Goal: Communication & Community: Answer question/provide support

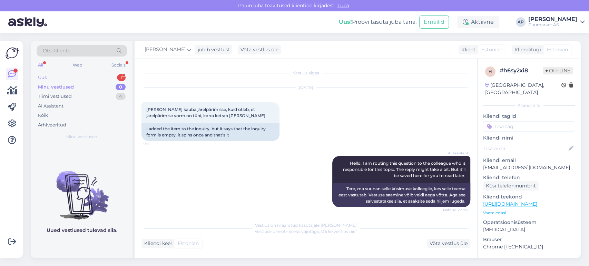
click at [96, 77] on div "Uus 1" at bounding box center [82, 78] width 90 height 10
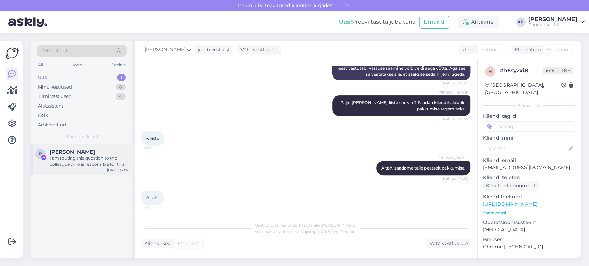
click at [80, 151] on span "[PERSON_NAME]" at bounding box center [72, 152] width 45 height 6
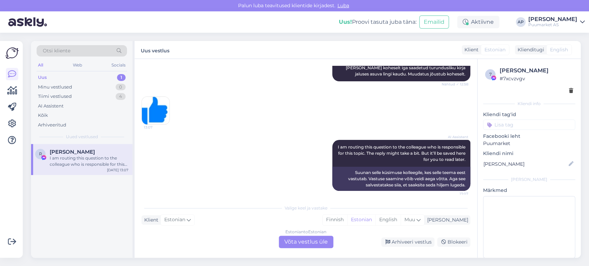
scroll to position [105, 0]
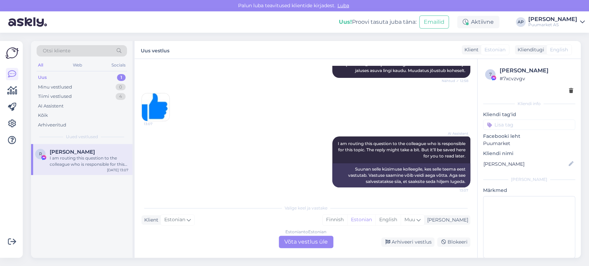
click at [326, 241] on div "Estonian to Estonian Võta vestlus üle" at bounding box center [306, 242] width 55 height 12
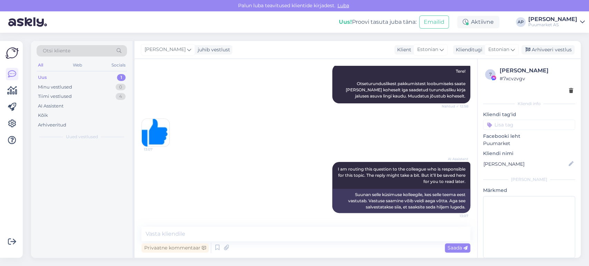
scroll to position [79, 0]
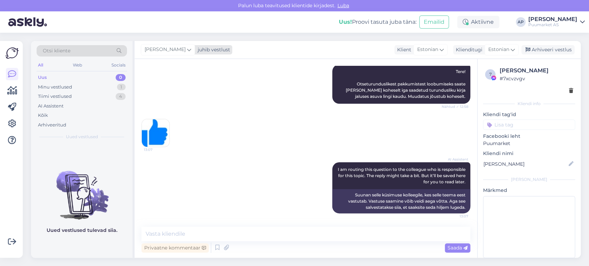
click at [195, 49] on div "juhib vestlust" at bounding box center [212, 49] width 35 height 7
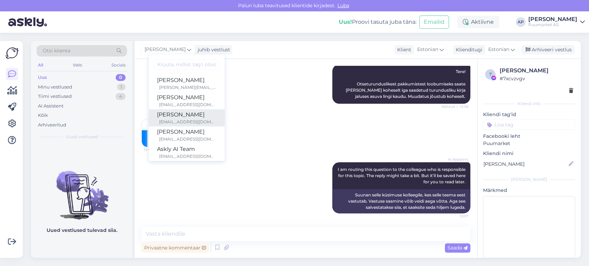
click at [174, 116] on div "[PERSON_NAME]" at bounding box center [186, 115] width 59 height 8
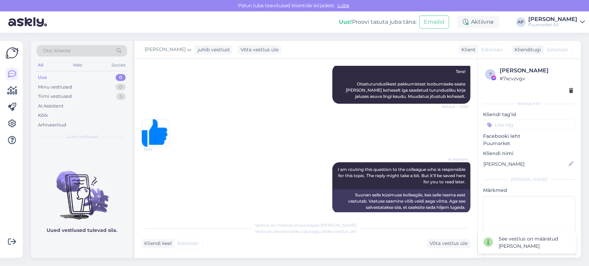
scroll to position [88, 0]
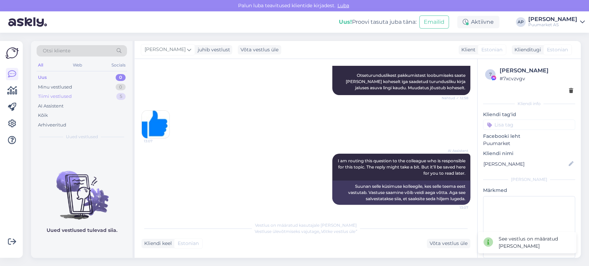
click at [116, 96] on div "Tiimi vestlused 5" at bounding box center [82, 97] width 90 height 10
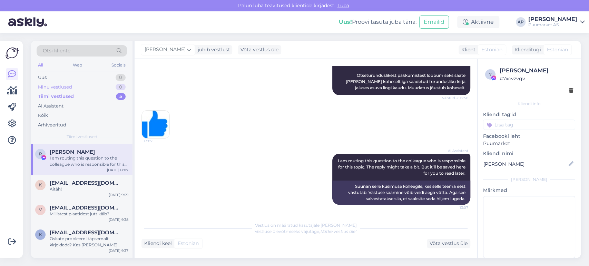
click at [102, 89] on div "Minu vestlused 0" at bounding box center [82, 87] width 90 height 10
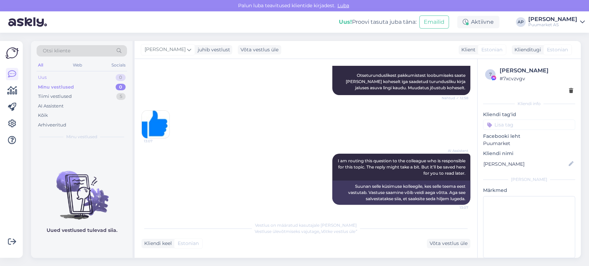
click at [105, 74] on div "Uus 0" at bounding box center [82, 78] width 90 height 10
click at [109, 87] on div "Minu vestlused 0" at bounding box center [82, 87] width 90 height 10
click at [105, 94] on div "Tiimi vestlused 5" at bounding box center [82, 97] width 90 height 10
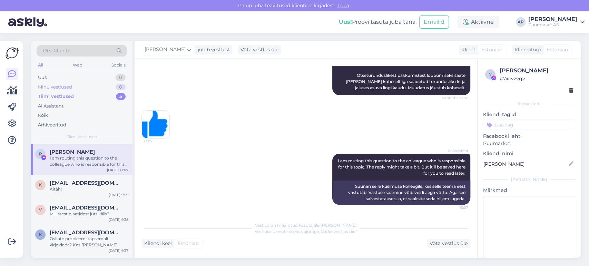
click at [91, 84] on div "Minu vestlused 0" at bounding box center [82, 87] width 90 height 10
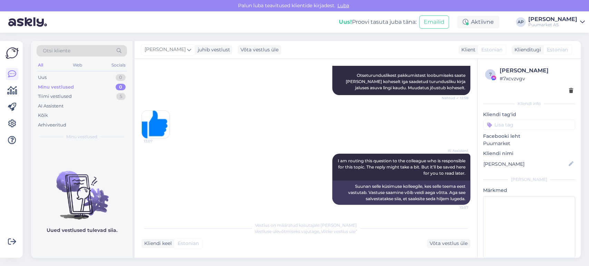
click at [220, 186] on div "AI Assistent I am routing this question to the colleague who is responsible for…" at bounding box center [305, 179] width 329 height 66
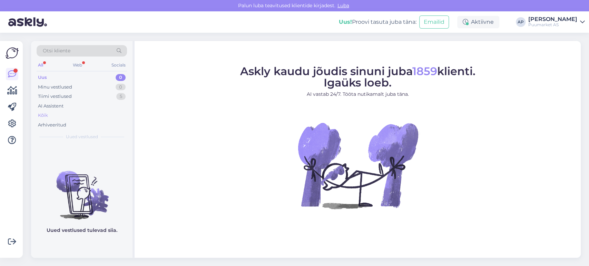
click at [79, 112] on div "Kõik" at bounding box center [82, 116] width 90 height 10
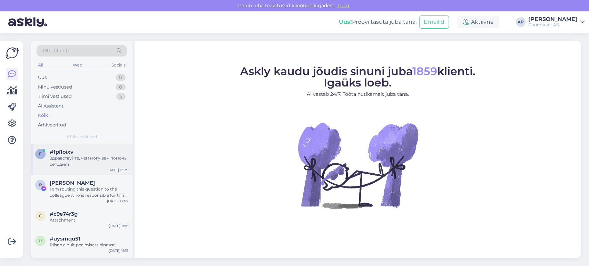
click at [75, 165] on div "Здравствуйте, чем могу вам помочь сегодня?" at bounding box center [89, 161] width 79 height 12
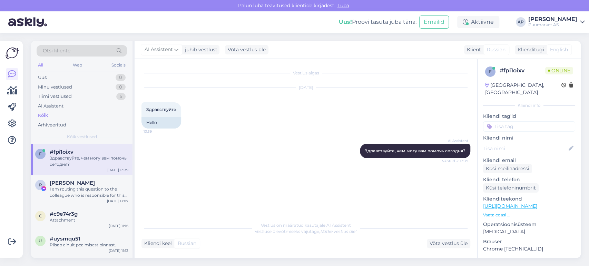
click at [75, 165] on div "Здравствуйте, чем могу вам помочь сегодня?" at bounding box center [89, 161] width 79 height 12
click at [541, 48] on div "Klienditugi" at bounding box center [529, 49] width 29 height 7
click at [450, 244] on div "Võta vestlus üle" at bounding box center [448, 243] width 43 height 9
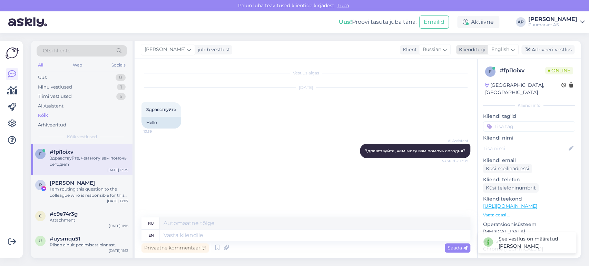
click at [499, 53] on span "English" at bounding box center [500, 50] width 18 height 8
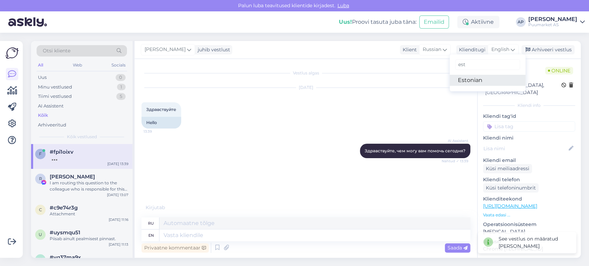
type input "est"
click at [488, 81] on link "Estonian" at bounding box center [488, 80] width 76 height 11
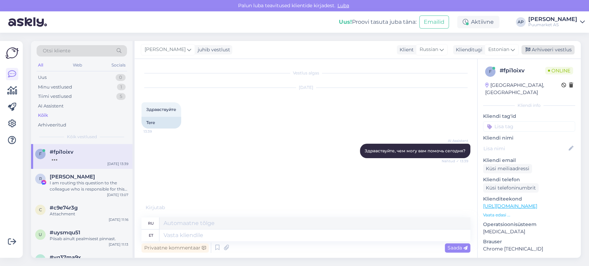
click at [536, 49] on div "Arhiveeri vestlus" at bounding box center [547, 49] width 53 height 9
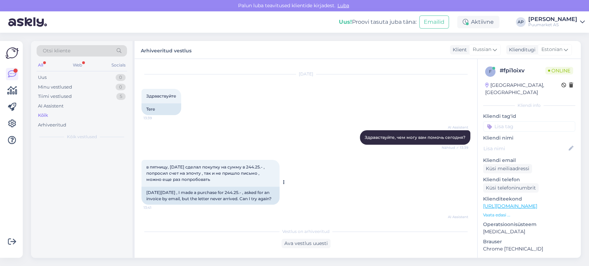
scroll to position [62, 0]
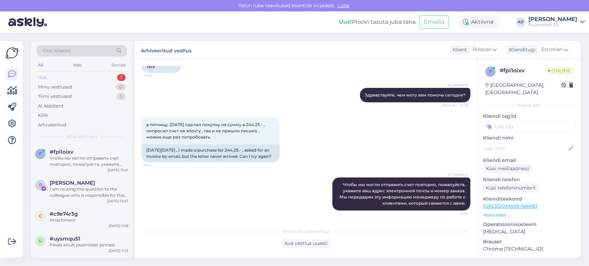
click at [97, 79] on div "Uus 1" at bounding box center [82, 78] width 90 height 10
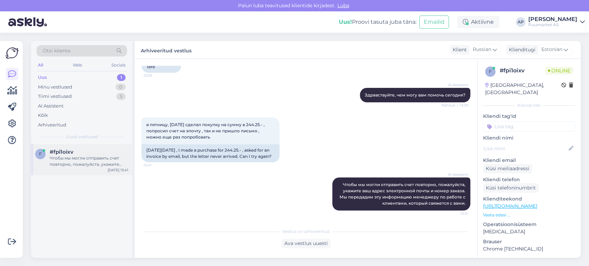
click at [95, 159] on div "Чтобы мы могли отправить счет повторно, пожалуйста, укажите ваш адрес электронн…" at bounding box center [89, 161] width 79 height 12
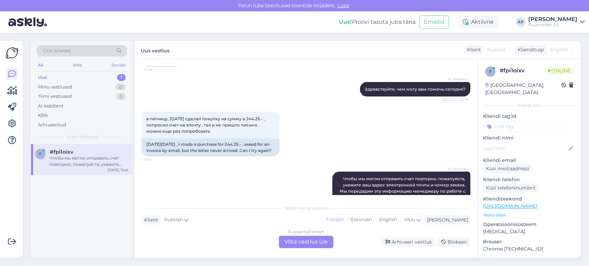
scroll to position [86, 0]
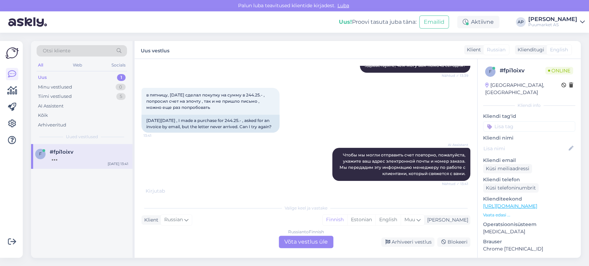
click at [306, 244] on div "Russian to Finnish Võta vestlus üle" at bounding box center [306, 242] width 55 height 12
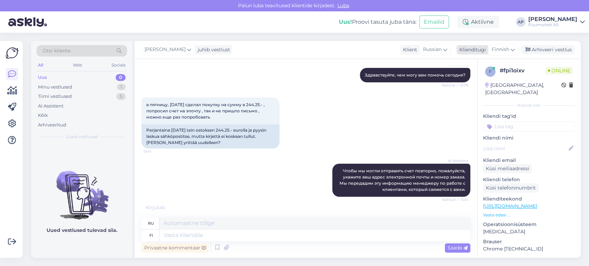
click at [487, 48] on div "Klienditugi Finnish" at bounding box center [488, 49] width 62 height 9
click at [479, 78] on link "Estonian" at bounding box center [488, 80] width 76 height 11
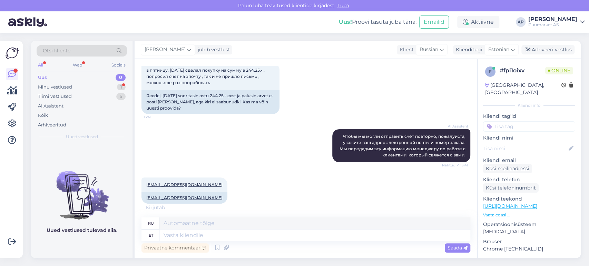
click at [107, 82] on div "Uus 0" at bounding box center [82, 78] width 90 height 10
click at [105, 86] on div "Minu vestlused 1" at bounding box center [82, 87] width 90 height 10
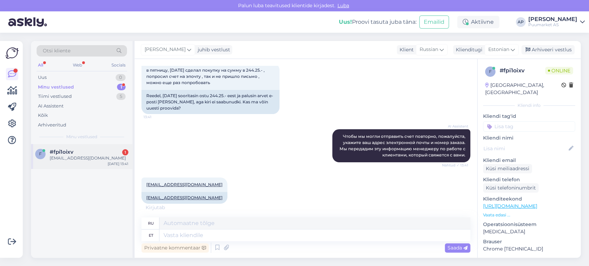
click at [99, 148] on div "f #fpi1oixv 1 alexantoni1222@gmail.com Sep 25 13:41" at bounding box center [81, 156] width 101 height 25
drag, startPoint x: 146, startPoint y: 88, endPoint x: 231, endPoint y: 96, distance: 85.3
click at [231, 96] on div "Reedel, 19.09.2025 sooritasin ostu 244.25.- eest ja palusin arvet e-posti teel,…" at bounding box center [210, 102] width 138 height 24
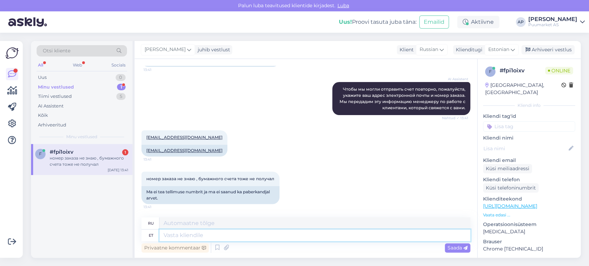
click at [228, 236] on textarea at bounding box center [314, 236] width 311 height 12
type textarea "kus"
type textarea "где"
type textarea "kus poest"
type textarea "где делать покупки"
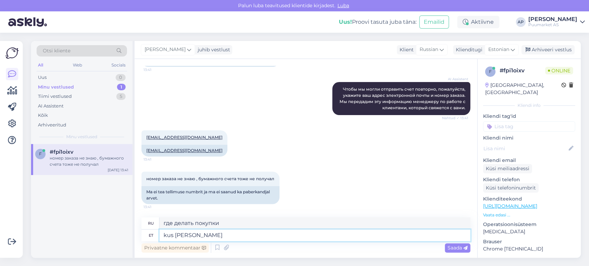
type textarea "kus poes"
type textarea "где в магазине"
type textarea "kus"
type textarea "где"
type textarea "k"
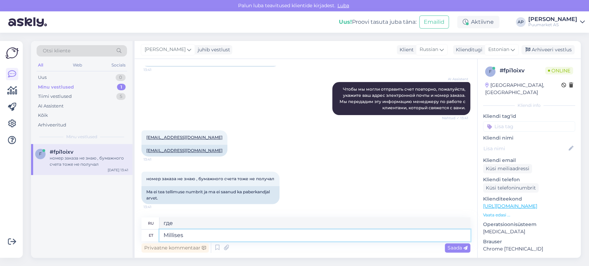
type textarea "Millises p"
type textarea "В котором"
type textarea "Millises poes"
type textarea "В каком магазине?"
type textarea "Millises poes sooritasite os"
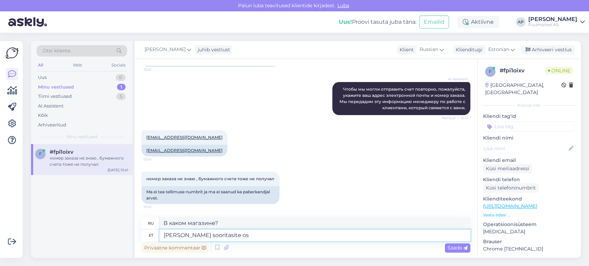
type textarea "В каком магазине вы совершили транзакцию?"
type textarea "Millises poes sooritasite ostu ja"
type textarea "В каком магазине вы совершили покупку?"
type textarea "Millises poes sooritasite ostu ja ka"
type textarea "В каком магазине вы совершили покупку и"
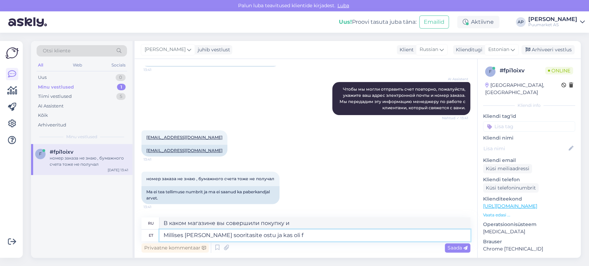
type textarea "Millises poes sooritasite ostu ja kas oli fi"
type textarea "В каком магазине вы совершили покупку и было ли это"
type textarea "Millises poes sooritasite ostu ja kas oli firma n"
type textarea "В каком магазине вы совершили покупку и была ли это компания?"
type textarea "Millises poes sooritasite ostu ja kas oli firma nimel"
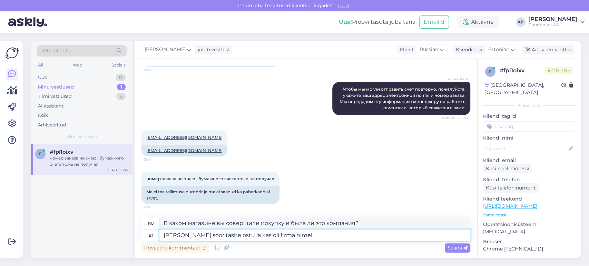
type textarea "В каком магазине вы совершили покупку и была ли она оформлена на имя компании?"
drag, startPoint x: 323, startPoint y: 236, endPoint x: 47, endPoint y: 256, distance: 276.1
click at [47, 256] on div "Otsi kliente All Web Socials Uus 0 Minu vestlused 1 Tiimi vestlused 5 AI Assist…" at bounding box center [306, 149] width 550 height 217
click at [317, 236] on textarea "Millises poes sooritasite ostu ja kas oli firma nimel ?" at bounding box center [314, 236] width 311 height 12
type textarea "Millises poes sooritasite ostu ja kas oli firma nimel või er"
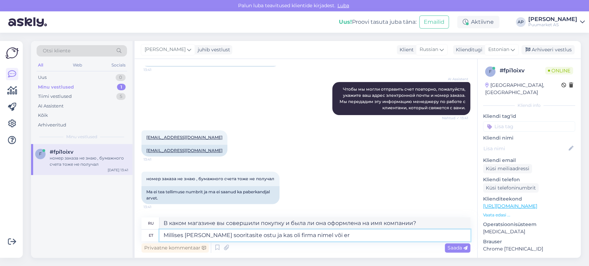
type textarea "В каком магазине вы совершили покупку и была ли она совершена от имени компании…"
type textarea "Millises poes sooritasite ostu ja kas oli firma nimel või eraklientina"
type textarea "В каком магазине вы совершили покупку, и совершали ли вы ее от имени компании и…"
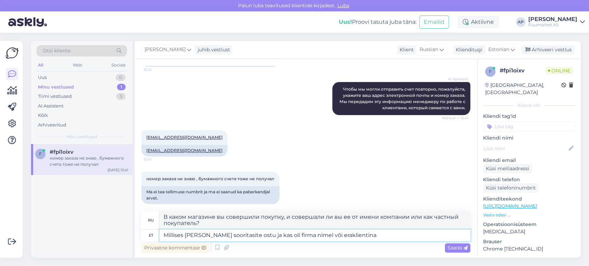
drag, startPoint x: 365, startPoint y: 236, endPoint x: 69, endPoint y: 250, distance: 296.1
click at [69, 250] on div "Otsi kliente All Web Socials Uus 0 Minu vestlused 1 Tiimi vestlused 5 AI Assist…" at bounding box center [306, 149] width 550 height 217
paste textarea "te ostu sooritasite ning kas see oli firma nimel või erakliendina?"
type textarea "Millises poes te ostu sooritasite ning kas see oli firma nimel või erakliendina?"
type textarea "В каком магазине вы совершили покупку и были ли вы от имени компании или как ча…"
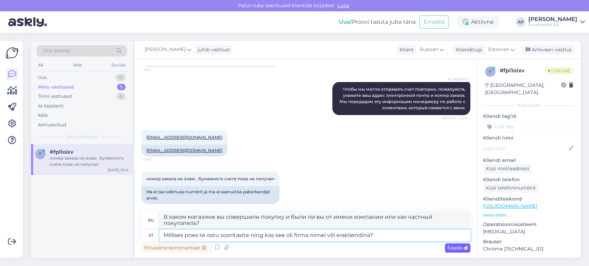
type textarea "Millises poes te ostu sooritasite ning kas see oli firma nimel või erakliendina?"
click at [446, 251] on div "Saada" at bounding box center [458, 248] width 26 height 9
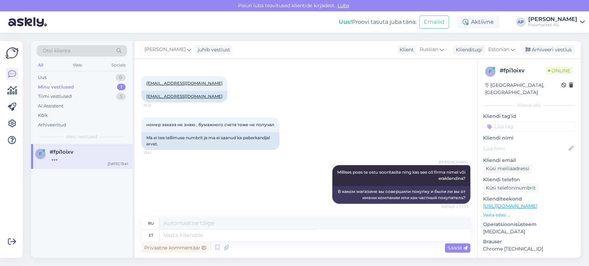
scroll to position [253, 0]
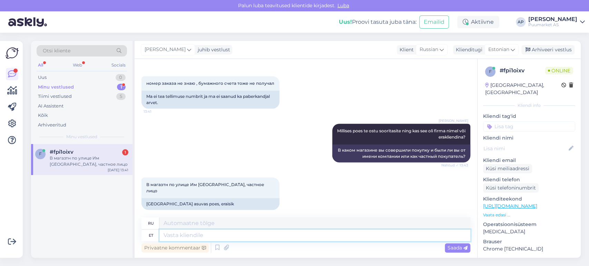
click at [247, 237] on textarea at bounding box center [314, 236] width 311 height 12
type textarea "Selge"
type textarea "Прозрачный"
type textarea "Selge uurime as"
type textarea "Давайте выясним наверняка."
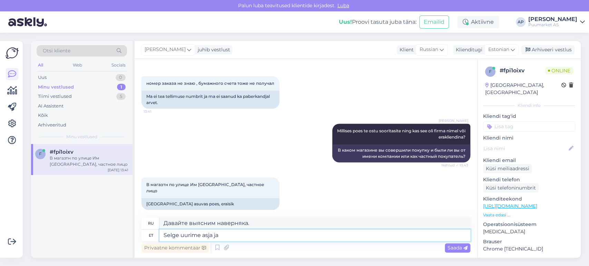
type textarea "Selge uurime asja ja"
type textarea "Давайте разберемся в этом вопросе."
type textarea "Selge uurime asja ja s"
type textarea "Давайте исследуем этот вопрос и"
type textarea "Selge uurime asja ja saatame"
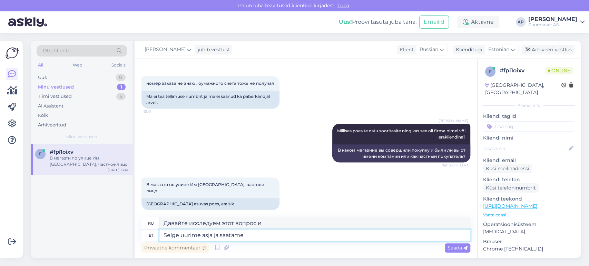
type textarea "Мы рассмотрим этот вопрос и отправим его вам."
type textarea "Selge uurime asja ja saatame meilile"
type textarea "Мы рассмотрим этот вопрос и отправим вам ответ по электронной почте."
type textarea "Selge uurime asja ja saatame meilile arve"
type textarea "Мы рассмотрим этот вопрос и вышлем вам счет по электронной почте."
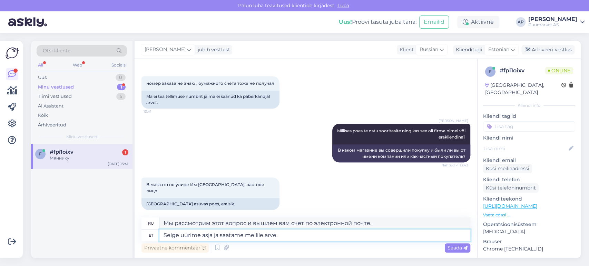
scroll to position [295, 0]
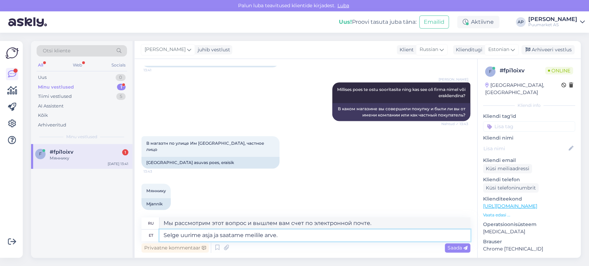
click at [286, 237] on textarea "Selge uurime asja ja saatame meilile arve." at bounding box center [314, 236] width 311 height 12
type textarea "Selge uurime asja ja saatame meilile arve. vabandame e"
type textarea "Мы разберёмся в ситуации и вышлем вам счёт на электронную почту. Приносим извин…"
type textarea "Selge uurime asja ja saatame meilile arve. vabandame ebameeldivuste"
type textarea "Мы разберёмся в ситуации и выставим счёт на вашу электронную почту. Приносим из…"
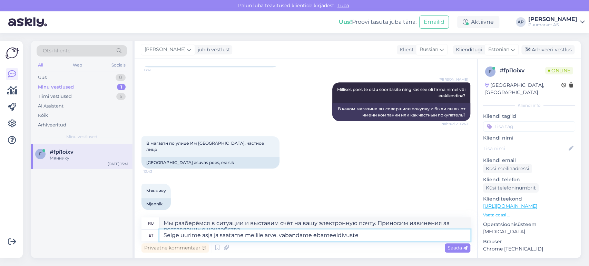
scroll to position [301, 0]
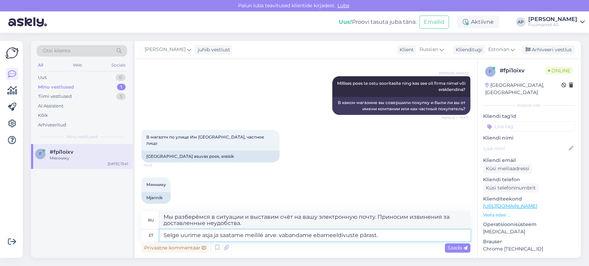
drag, startPoint x: 384, startPoint y: 238, endPoint x: 102, endPoint y: 241, distance: 281.9
click at [102, 241] on div "Otsi kliente All Web Socials Uus 0 Minu vestlused 1 Tiimi vestlused 5 AI Assist…" at bounding box center [306, 149] width 550 height 217
paste textarea ", uurime asja ja saadame arve meilile. V"
type textarea "Selge, uurime asja ja saadame arve meilile. Vabandame ebameeldivuste pärast."
type textarea "Хорошо, мы разберёмся и вышлем счёт на вашу электронную почту. Приносим извинен…"
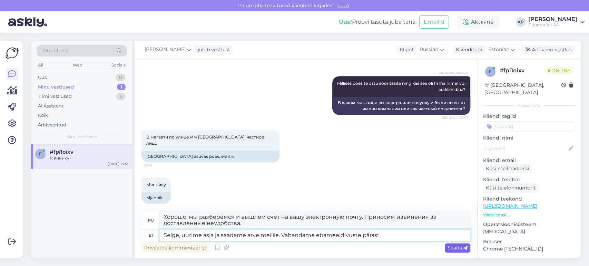
type textarea "Selge, uurime asja ja saadame arve meilile. Vabandame ebameeldivuste pärast."
click at [450, 250] on span "Saada" at bounding box center [458, 248] width 20 height 6
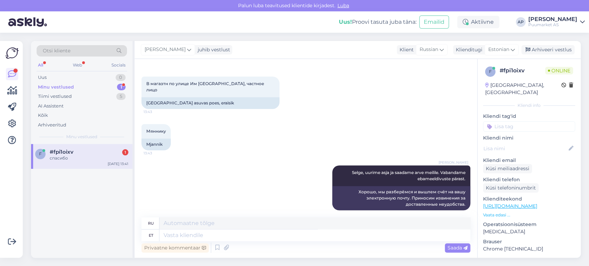
scroll to position [396, 0]
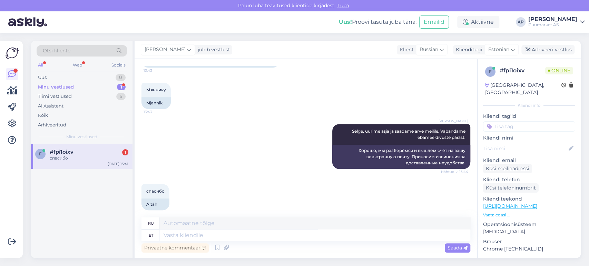
click at [212, 177] on div "спасибо 13:45 Aitäh" at bounding box center [305, 197] width 329 height 41
click at [213, 247] on icon at bounding box center [217, 248] width 8 height 10
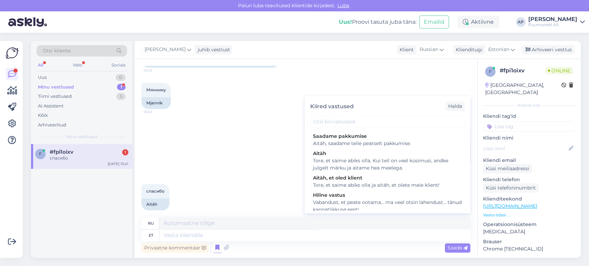
scroll to position [168, 0]
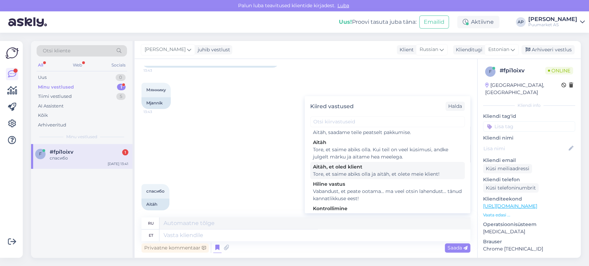
click at [424, 178] on div "Tore, et saime abiks olla ja aitäh, et olete meie klient!" at bounding box center [387, 174] width 149 height 7
type textarea "Рады, что смогли помочь. Спасибо, что являетесь нашим клиентом!"
type textarea "Tore, et saime abiks olla ja aitäh, et olete meie klient!"
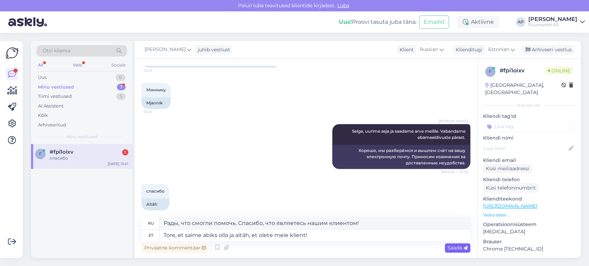
click at [451, 248] on span "Saada" at bounding box center [458, 248] width 20 height 6
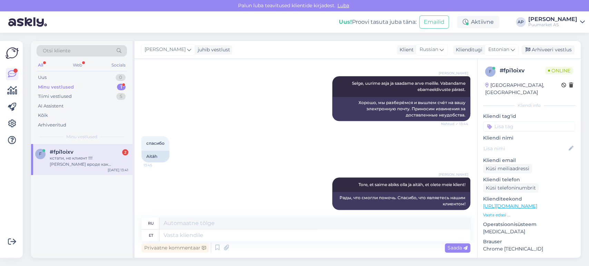
scroll to position [510, 0]
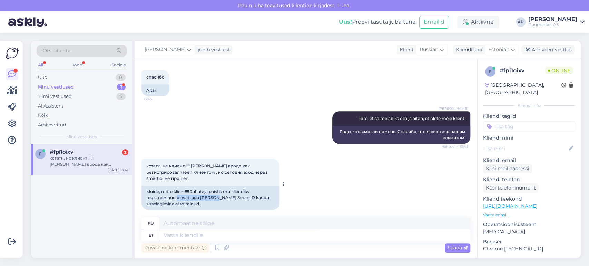
drag, startPoint x: 178, startPoint y: 190, endPoint x: 217, endPoint y: 190, distance: 38.6
click at [217, 190] on div "Muide, mitte klient!!!! Juhataja paistis mu kliendiks registreerinud olevat, ag…" at bounding box center [210, 198] width 138 height 24
click at [213, 195] on div "Muide, mitte klient!!!! Juhataja paistis mu kliendiks registreerinud olevat, ag…" at bounding box center [210, 198] width 138 height 24
click at [189, 238] on textarea at bounding box center [314, 236] width 311 height 12
type textarea "Kodulehel"
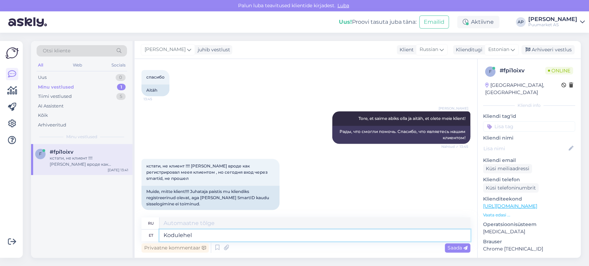
type textarea "На главной странице"
type textarea "Kodulehel ja p"
type textarea "На сайте и"
type textarea "Kodulehel ja poes"
type textarea "На сайте и в магазине"
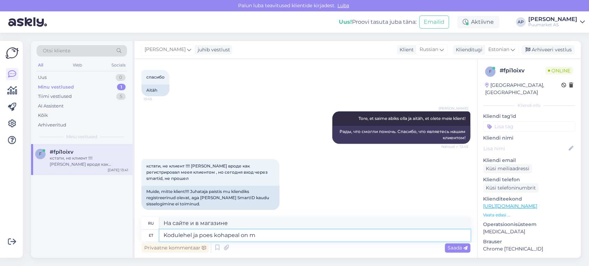
type textarea "Kodulehel ja poes kohapeal on me"
type textarea "На сайте и в магазине есть"
type textarea "Kodulehel ja poes kohapeal on meil er"
type textarea "На нашем сайте и в магазине у нас есть"
type textarea "Kodulehel ja poes kohapeal on meil eraldi"
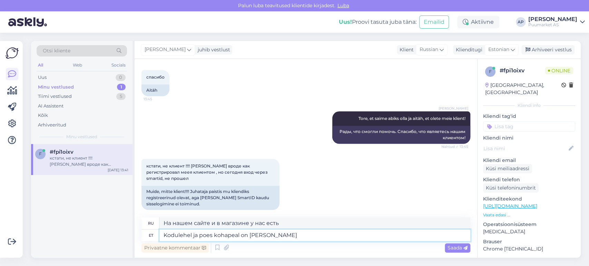
type textarea "У нас есть отдельные страницы на нашем сайте и в магазине."
click at [239, 233] on textarea "Kodulehel ja poes kohapeal on meil eraldi" at bounding box center [314, 236] width 311 height 12
type textarea "Kodulehel ja poes kohap on meil eraldi"
type textarea "У нас есть отдельные заголовки на сайте и в магазине."
type textarea "Kodulehel ja poes koha on meil eraldi"
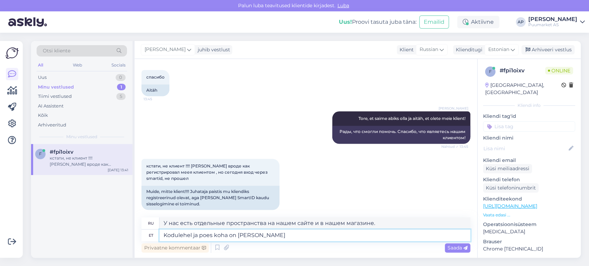
type textarea "У нас есть отдельное место на нашем сайте и в магазине."
type textarea "Kodulehel ja poes koh on meil eraldi"
type textarea "У нас есть отдельное место на сайте и в магазине."
type textarea "Kodulehel ja poes ko on meil eraldi"
type textarea "У нас есть отдельные локации на нашем сайте и в нашем магазине."
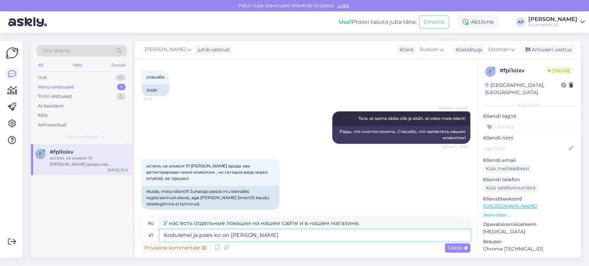
type textarea "Kodulehel ja poes k on meil eraldi"
type textarea "У нас на сайте и в магазине разные цены."
type textarea "Kodulehel ja poes on meil eraldi"
type textarea "У нас на сайте и в магазине есть отдельные экземпляры."
click at [254, 237] on textarea "Kodulehel ja poes on meil eraldi" at bounding box center [314, 236] width 311 height 12
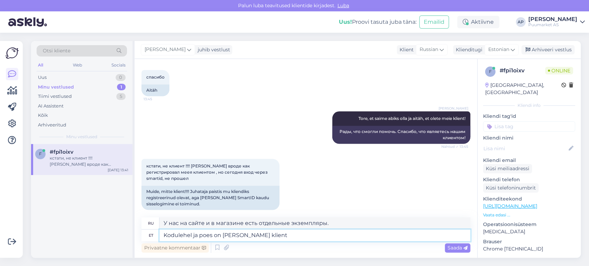
type textarea "Kodulehel ja poes on meil eraldi klien"
type textarea "У нас есть отдельный клиент на сайте и в магазине."
type textarea "Kodulehel ja poes on meil eraldi"
type textarea "У нас на сайте и в магазине есть отдельные экземпляры."
type textarea "Kodulehel ja poes on meil eraldi,"
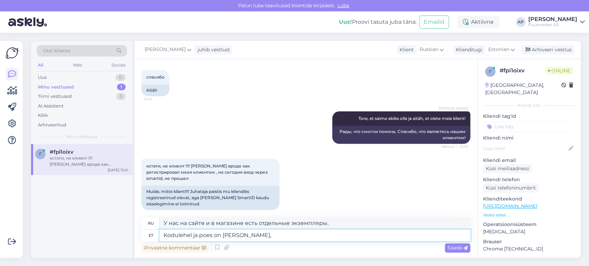
type textarea "У нас есть отдельные, на сайте и в магазине,"
type textarea "Kodulehel ja poes on meil eraldi."
type textarea "У нас на сайте и в магазине есть отдельные экземпляры."
type textarea "Kodulehel ja poes on meil eraldi."
click at [450, 248] on span "Saada" at bounding box center [458, 248] width 20 height 6
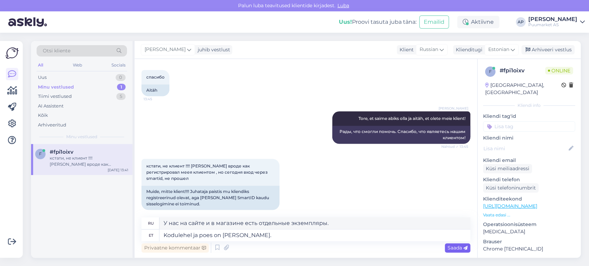
click at [455, 246] on span "Saada" at bounding box center [458, 248] width 20 height 6
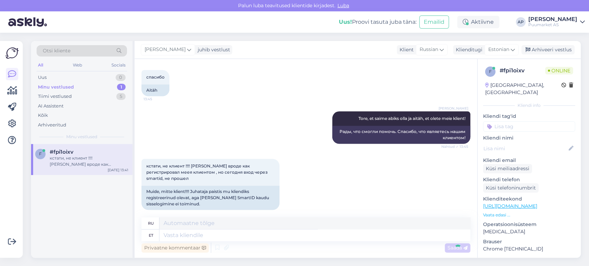
scroll to position [551, 0]
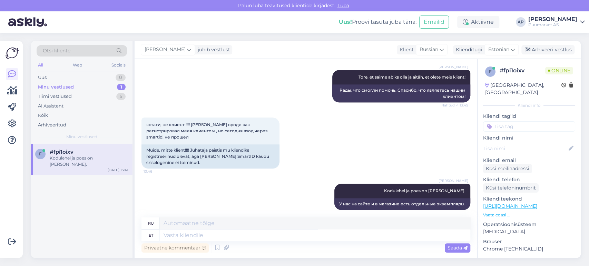
click at [64, 206] on div "f #fpi1oixv Kodulehel ja poes on meil eraldi. Sep 25 13:41" at bounding box center [81, 201] width 101 height 114
drag, startPoint x: 525, startPoint y: 72, endPoint x: 498, endPoint y: 70, distance: 26.3
click at [498, 70] on div "f # fpi1oixv Online" at bounding box center [529, 72] width 88 height 10
copy div "# fpi1oixv"
click at [72, 206] on div "f #fpi1oixv Kodulehel ja poes on meil eraldi. Sep 25 13:41" at bounding box center [81, 201] width 101 height 114
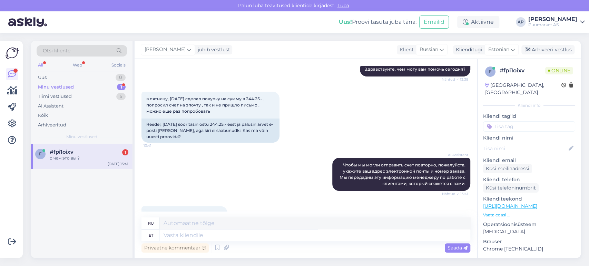
scroll to position [593, 0]
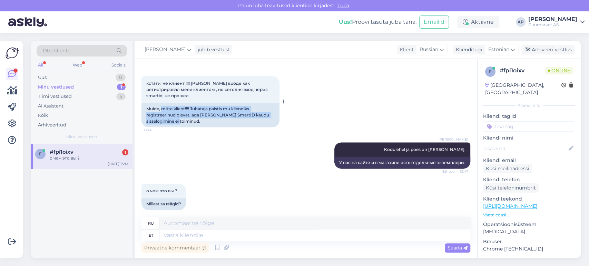
drag, startPoint x: 163, startPoint y: 102, endPoint x: 226, endPoint y: 117, distance: 64.5
click at [226, 117] on div "Muide, mitte klient!!!! Juhataja paistis mu kliendiks registreerinud olevat, ag…" at bounding box center [210, 115] width 138 height 24
click at [206, 234] on textarea at bounding box center [314, 236] width 311 height 12
click at [186, 235] on textarea at bounding box center [314, 236] width 311 height 12
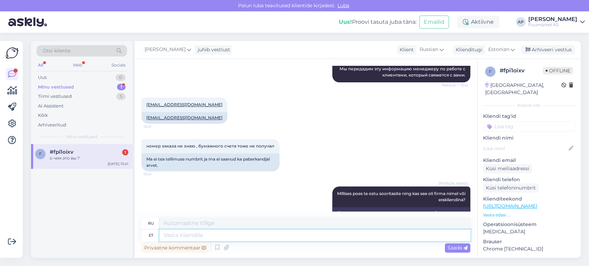
scroll to position [183, 0]
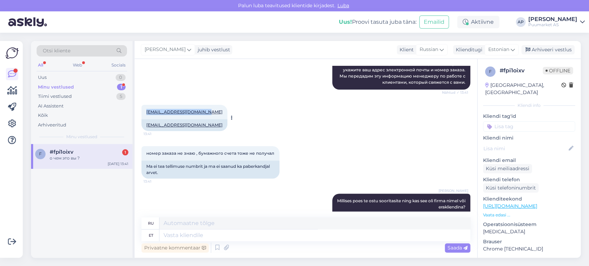
drag, startPoint x: 207, startPoint y: 112, endPoint x: 146, endPoint y: 109, distance: 61.2
click at [146, 109] on div "alexantoni1222@gmail.com 13:41" at bounding box center [184, 112] width 86 height 14
copy link "alexantoni1222@gmail.com"
click at [206, 93] on div "AI Assistent Чтобы мы могли отправить счет повторно, пожалуйста, укажите ваш ад…" at bounding box center [305, 73] width 329 height 48
click at [68, 203] on div "f #fpi1oixv 1 о чем это вы ? Sep 25 13:41" at bounding box center [81, 201] width 101 height 114
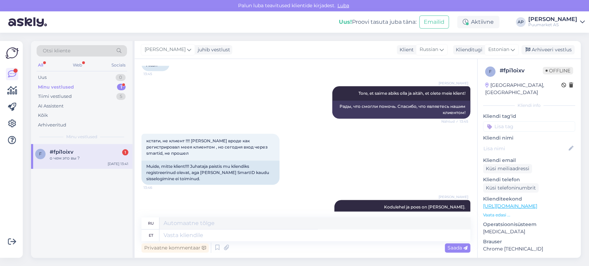
scroll to position [592, 0]
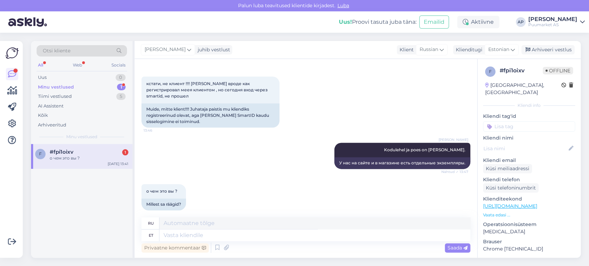
click at [310, 196] on div "о чем это вы ? 13:49 Millest sa räägid?" at bounding box center [305, 197] width 329 height 41
click at [174, 52] on div "[PERSON_NAME]" at bounding box center [168, 49] width 54 height 11
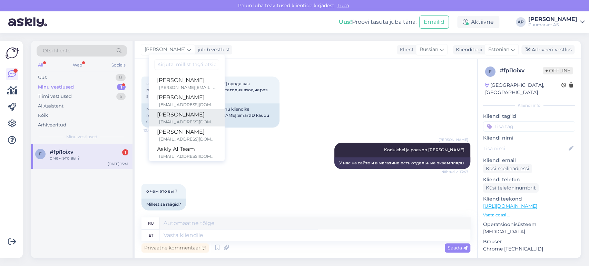
click at [177, 113] on div "[PERSON_NAME]" at bounding box center [186, 115] width 59 height 8
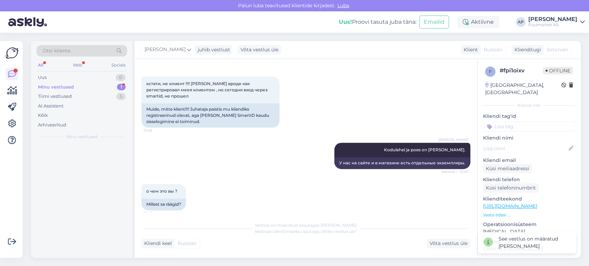
scroll to position [592, 0]
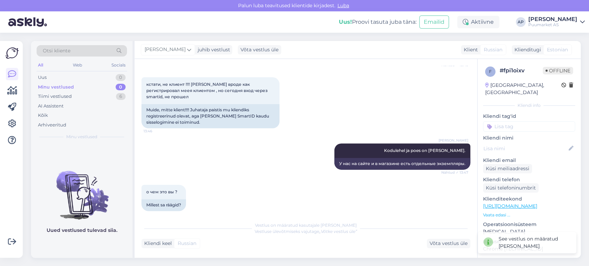
click at [233, 160] on div "Artur Pärtel Kodulehel ja poes on meil eraldi. Nähtud ✓ 13:47 У нас на сайте и …" at bounding box center [305, 156] width 329 height 41
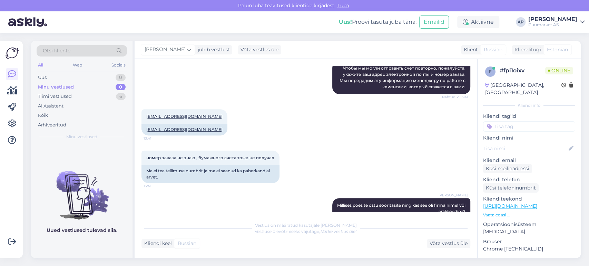
scroll to position [175, 0]
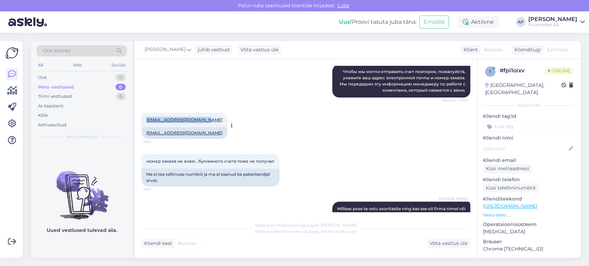
drag, startPoint x: 145, startPoint y: 117, endPoint x: 207, endPoint y: 120, distance: 62.2
click at [207, 120] on div "alexantoni1222@gmail.com 13:41" at bounding box center [184, 120] width 86 height 14
copy link "alexantoni1222@gmail.com"
click at [436, 241] on div "Võta vestlus üle" at bounding box center [448, 243] width 43 height 9
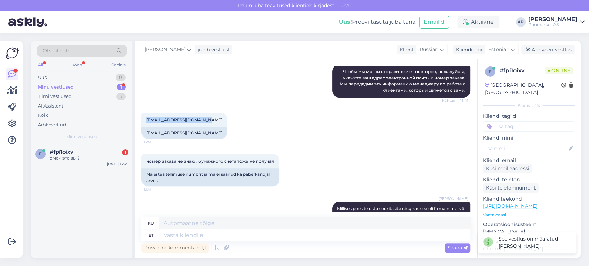
scroll to position [592, 0]
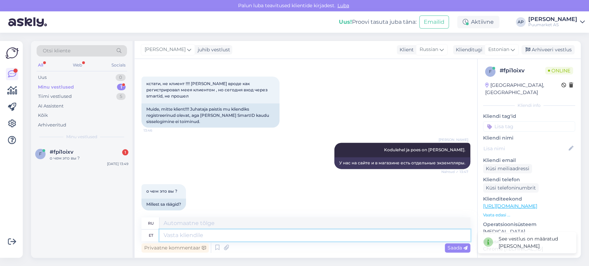
click at [407, 239] on textarea at bounding box center [314, 236] width 311 height 12
type textarea "s"
type textarea "Saadsin a"
type textarea "Я получил"
type textarea "Saadsin arve me"
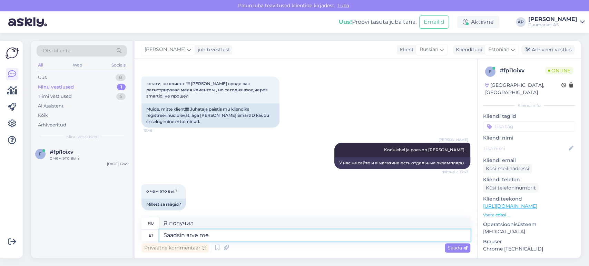
type textarea "Я получил счет."
type textarea "Saadsin arve meili"
type textarea "Я получил счет по электронной почте."
type textarea "Saadsin arve meil o"
type textarea "Я получил от вас счет."
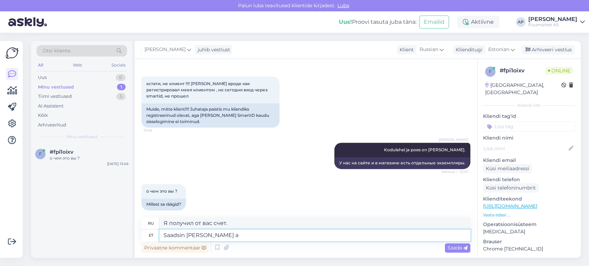
type textarea "Saadsin arve meili aa"
type textarea "Я получил счет по электронной почте."
type textarea "Saadsin arve meili aadress ol"
type textarea "Я получил адрес электронной почты для счета"
type textarea "Saadsin arve meili aadress oli va"
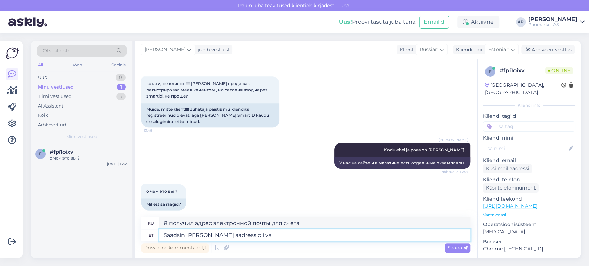
type textarea "Я получил счет, адрес электронной почты был"
type textarea "Saadsin arve meili aadress oli valesti s"
type textarea "Я получил счет, но адрес электронной почты оказался неверным."
type textarea "Saadsin arve meili aadress oli valesti sisestatud"
type textarea "Я получил счет, но адрес электронной почты был указан неверно."
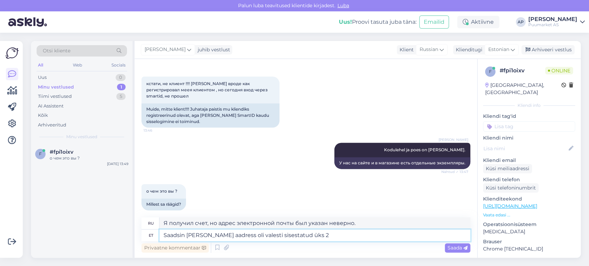
type textarea "Saadsin arve meili aadress oli valesti sisestatud üks 2"
type textarea "Я получил счет, адрес электронной почты был указан неверно, один из двух"
type textarea "Saadsin arve meili aadress oli valesti sisestatud üks"
type textarea "Я получил счет, но указанный мной адрес электронной почты оказался неверным."
type textarea "Saadsin arve meili aadress oli valesti sisestatud"
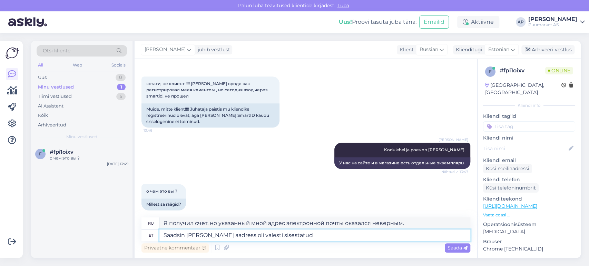
type textarea "Я получил счет, но адрес электронной почты был указан неверно."
click at [70, 200] on div "f #fpi1oixv о чем это вы ? Sep 25 13:49" at bounding box center [81, 201] width 101 height 114
click at [198, 235] on textarea "Saadsin arve meili aadress oli valesti sisestatud" at bounding box center [314, 236] width 311 height 12
type textarea "Saadsin arve. meili aadress oli valesti sisestatud"
type textarea "Я получил счёт. Адрес электронной почты был указан неверно."
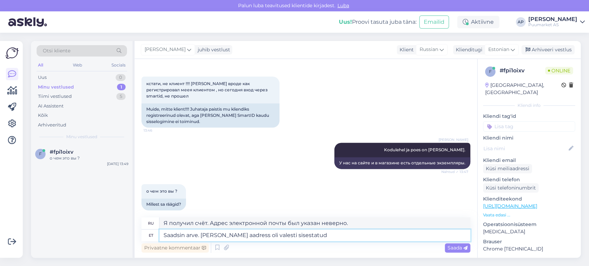
click at [204, 236] on textarea "Saadsin arve. meili aadress oli valesti sisestatud" at bounding box center [314, 236] width 311 height 12
type textarea "Saadsin arve. eili aadress oli valesti sisestatud"
type textarea "Я получил счёт. Вчера адрес был указан неверно."
type textarea "Saadsin arve. Meili aadress oli valesti sisestatud"
type textarea "Я получил счёт. Адрес электронной почты был указан неверно."
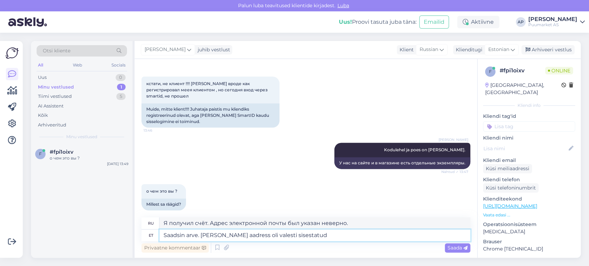
click at [301, 232] on textarea "Saadsin arve. Meili aadress oli valesti sisestatud" at bounding box center [314, 236] width 311 height 12
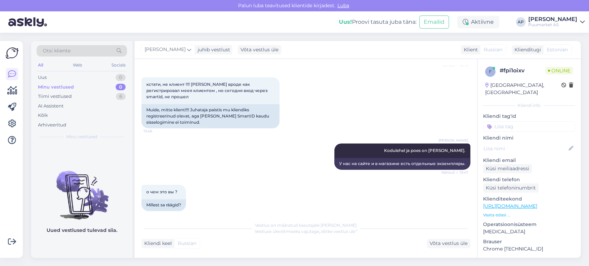
scroll to position [652, 0]
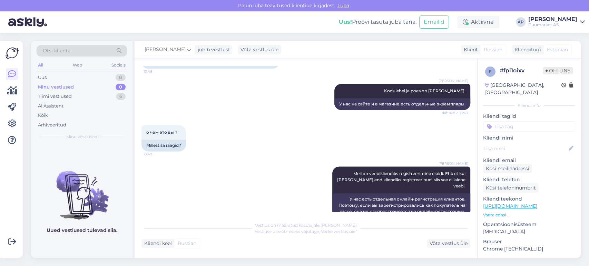
click at [203, 95] on div "Artur Pärtel Kodulehel ja poes on meil eraldi. Nähtud ✓ 13:47 У нас на сайте и …" at bounding box center [305, 96] width 329 height 41
click at [61, 98] on div "Tiimi vestlused" at bounding box center [55, 96] width 34 height 7
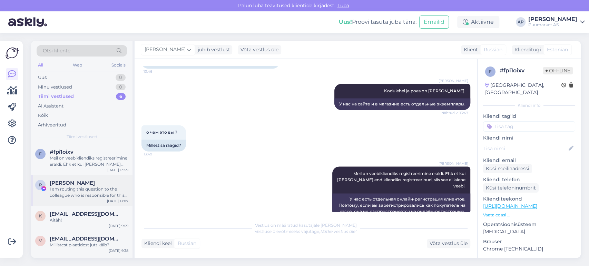
click at [100, 187] on div "I am routing this question to the colleague who is responsible for this topic. …" at bounding box center [89, 192] width 79 height 12
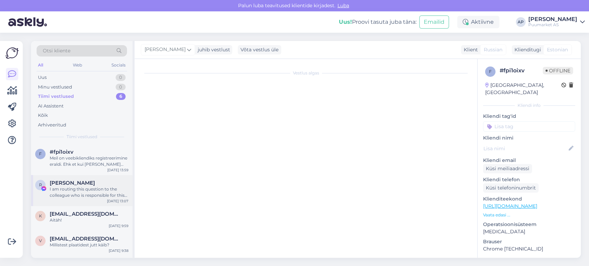
scroll to position [88, 0]
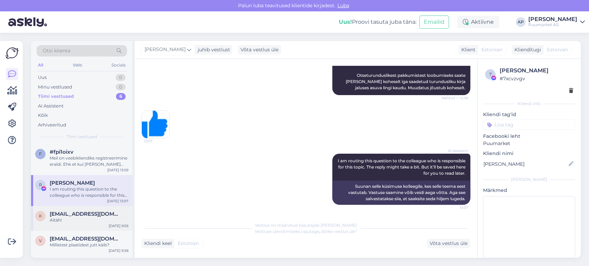
click at [86, 215] on span "[EMAIL_ADDRESS][DOMAIN_NAME]" at bounding box center [86, 214] width 72 height 6
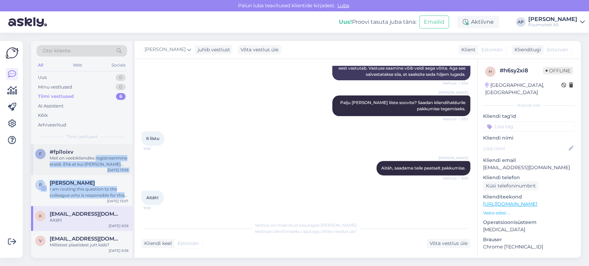
drag, startPoint x: 89, startPoint y: 202, endPoint x: 96, endPoint y: 156, distance: 45.7
click at [96, 156] on div "f #fpi1oixv Meil on veebikliendiks registreerimine eraldi. Ehk et kui olete kas…" at bounding box center [81, 228] width 101 height 168
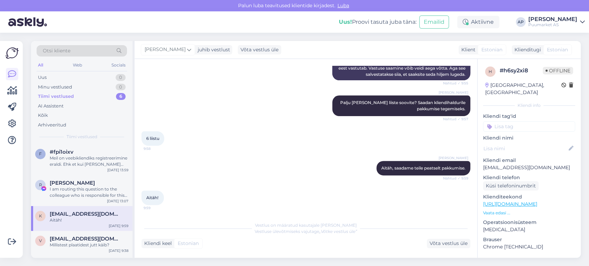
click at [117, 133] on div "Otsi kliente All Web Socials Uus 0 Minu vestlused 0 Tiimi vestlused 6 AI Assist…" at bounding box center [81, 92] width 101 height 103
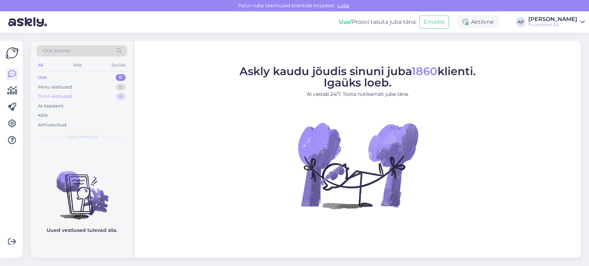
click at [55, 94] on div "Tiimi vestlused" at bounding box center [55, 96] width 34 height 7
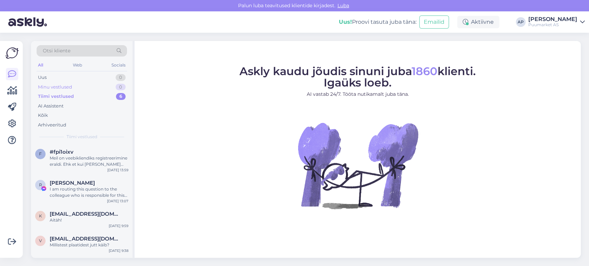
click at [72, 86] on div "Minu vestlused" at bounding box center [55, 87] width 34 height 7
